Goal: Task Accomplishment & Management: Use online tool/utility

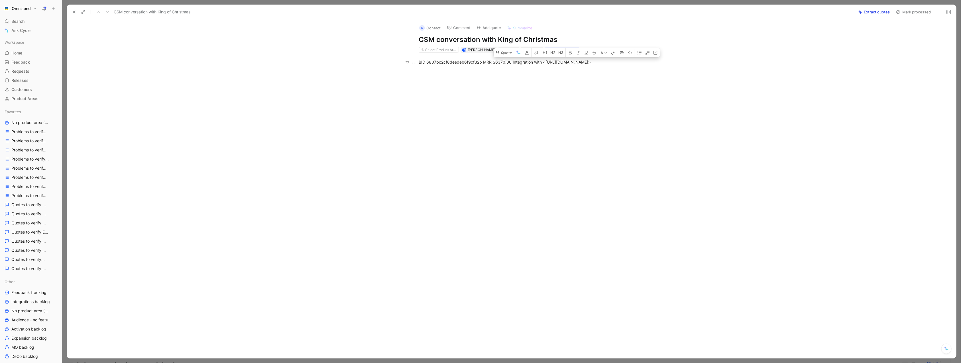
drag, startPoint x: 570, startPoint y: 62, endPoint x: 585, endPoint y: 62, distance: 14.8
click at [585, 62] on div "BID 6807bc2cf8deedeb6f9cf32b MRR $6370.00 Integration with <[URL][DOMAIN_NAME]>" at bounding box center [517, 62] width 197 height 6
copy div "alialearn"
click at [505, 50] on button "Quote" at bounding box center [503, 52] width 20 height 9
drag, startPoint x: 511, startPoint y: 63, endPoint x: 604, endPoint y: 63, distance: 92.9
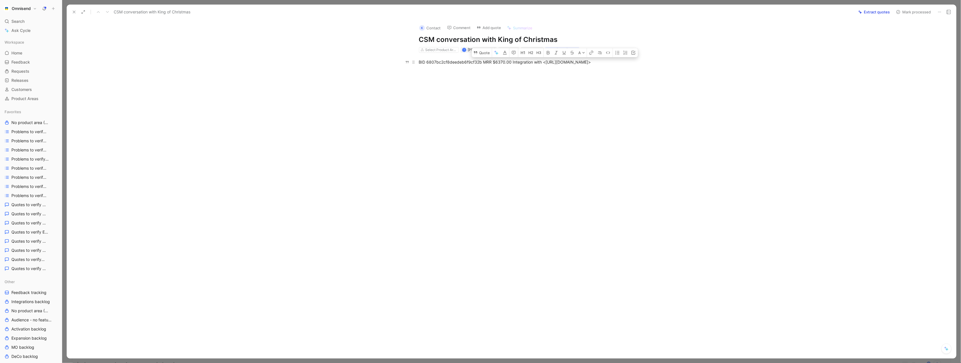
click at [604, 63] on div "BID 6807bc2cf8deedeb6f9cf32b MRR $6370.00 Integration with <[URL][DOMAIN_NAME]>" at bounding box center [517, 62] width 197 height 6
click at [479, 54] on button "Quote" at bounding box center [482, 52] width 20 height 9
type input "ALIA"
click at [556, 92] on span "learn" at bounding box center [551, 93] width 9 height 5
click at [603, 138] on span "Confirm" at bounding box center [602, 139] width 15 height 7
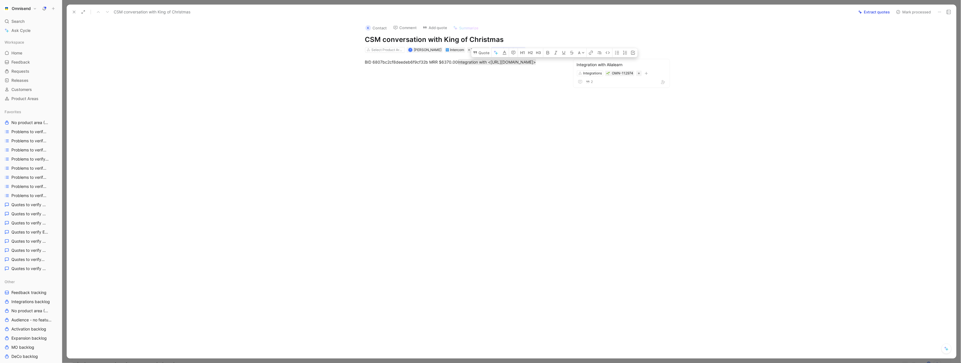
click at [391, 134] on div at bounding box center [464, 125] width 770 height 109
click at [588, 62] on div "Integration with Alialearn" at bounding box center [621, 64] width 89 height 7
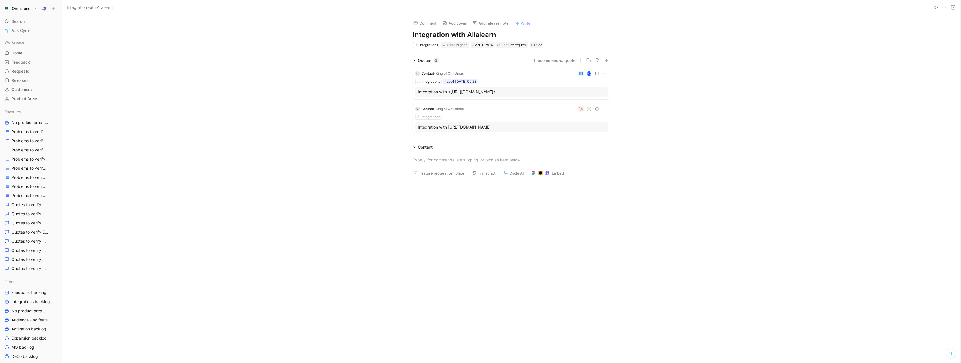
click at [604, 76] on button at bounding box center [605, 74] width 6 height 6
click at [594, 109] on span "Delete quote" at bounding box center [587, 109] width 24 height 5
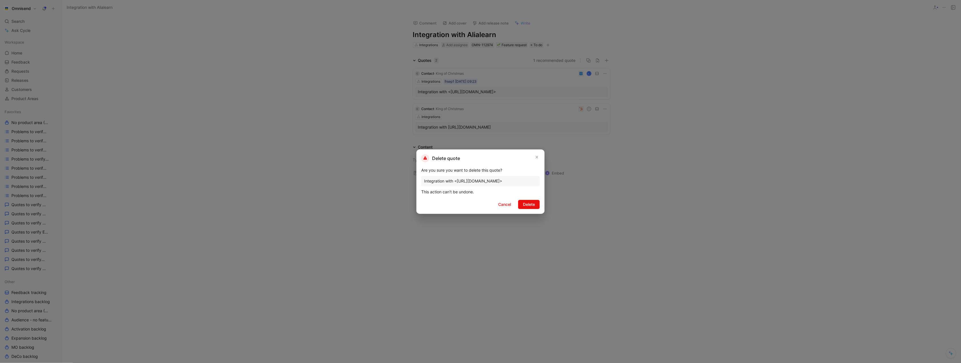
click at [538, 211] on div "Delete quote Are you sure you want to delete this quote? Integration with <[URL…" at bounding box center [480, 181] width 128 height 64
click at [535, 201] on button "Delete" at bounding box center [529, 204] width 22 height 9
